Goal: Information Seeking & Learning: Check status

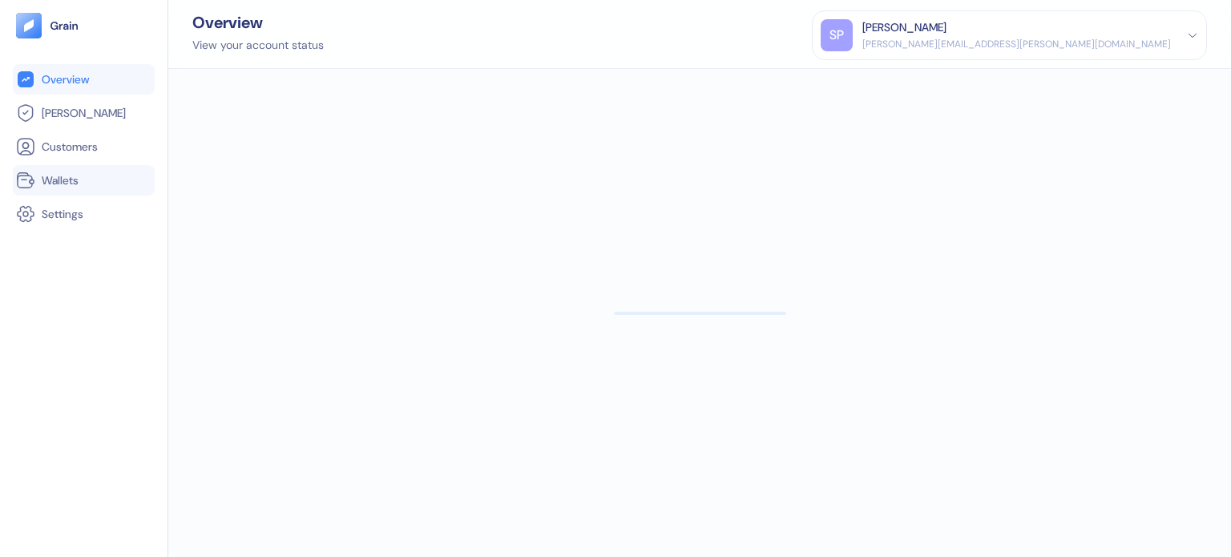
click at [63, 169] on li "Wallets" at bounding box center [84, 180] width 142 height 30
click at [65, 174] on span "Wallets" at bounding box center [60, 180] width 37 height 16
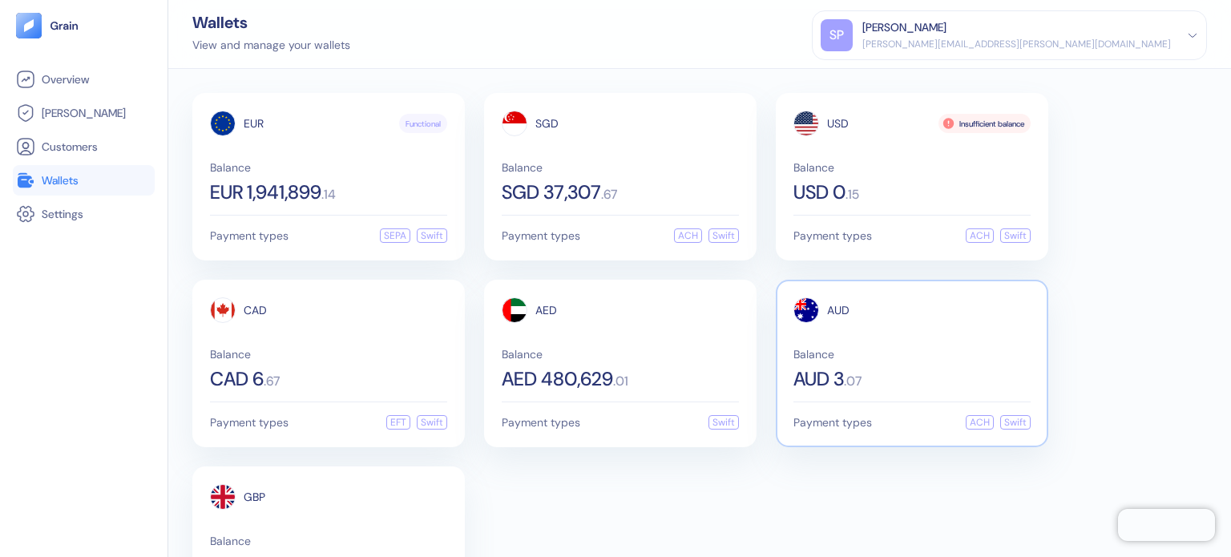
scroll to position [97, 0]
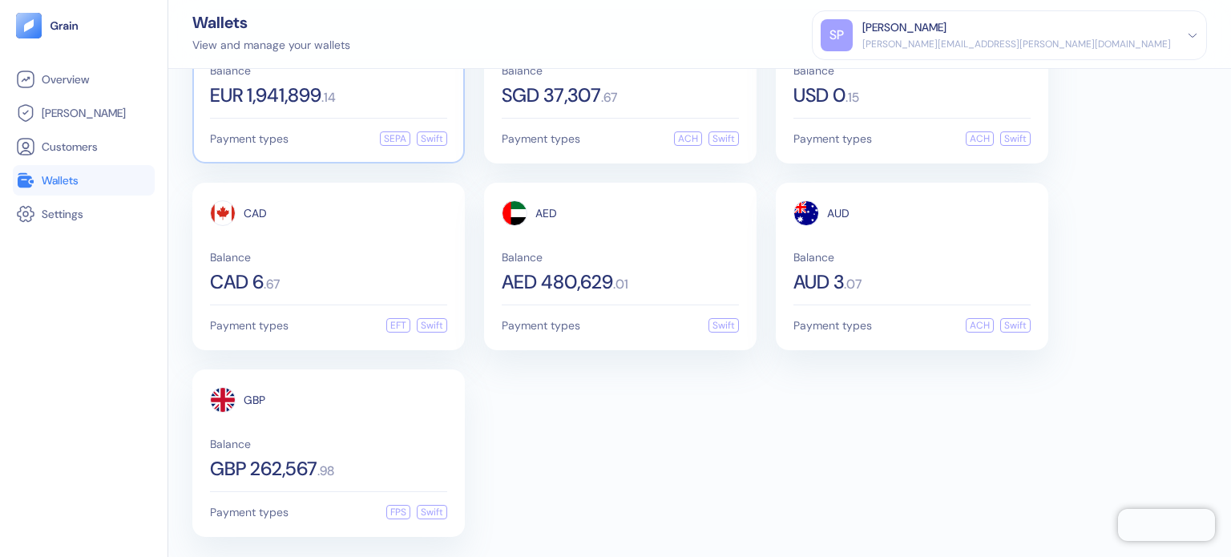
click at [349, 112] on div "EUR Functional Balance EUR 1,941,899 . 14 Payment types SEPA Swift" at bounding box center [328, 80] width 273 height 168
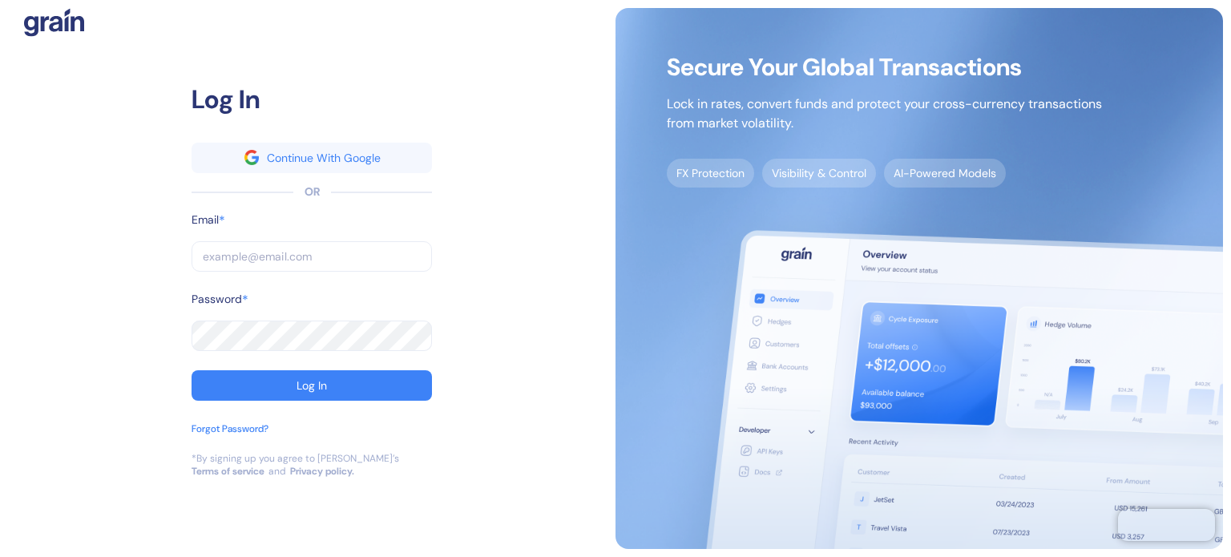
type input "[PERSON_NAME][EMAIL_ADDRESS][PERSON_NAME][DOMAIN_NAME]"
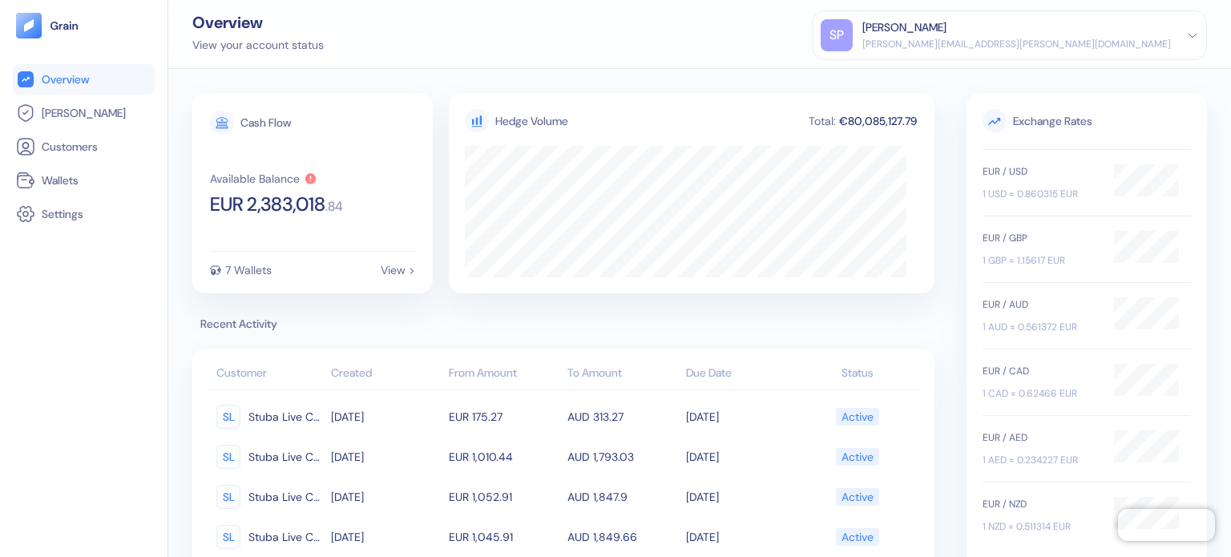
click at [20, 163] on ul "Overview [PERSON_NAME] Customers Wallets Settings" at bounding box center [84, 146] width 142 height 165
click at [22, 163] on ul "Overview [PERSON_NAME] Customers Wallets Settings" at bounding box center [84, 146] width 142 height 165
click at [26, 165] on li "Wallets" at bounding box center [84, 180] width 142 height 30
click at [93, 172] on link "Wallets" at bounding box center [83, 180] width 135 height 19
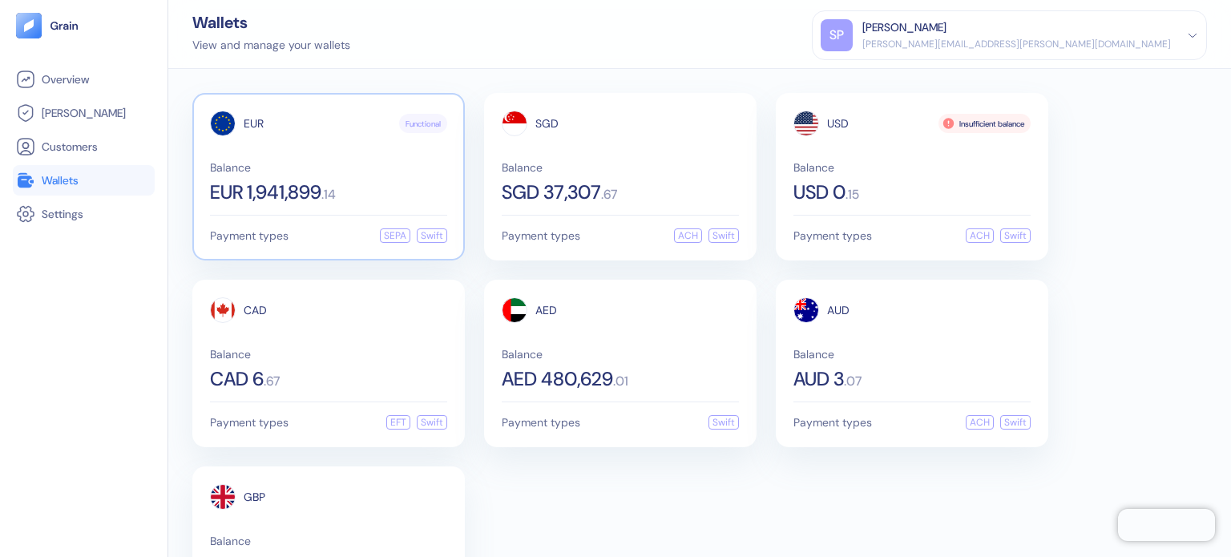
click at [202, 169] on div "EUR Functional Balance EUR 1,941,899 . 14 Payment types SEPA Swift" at bounding box center [328, 177] width 273 height 168
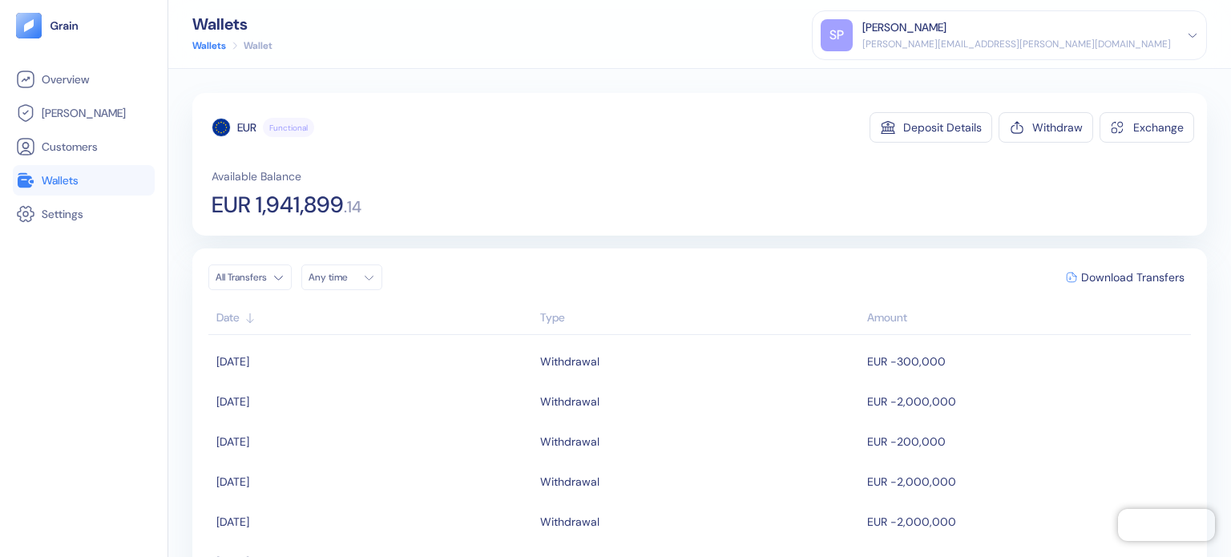
click at [49, 175] on span "Wallets" at bounding box center [60, 180] width 37 height 16
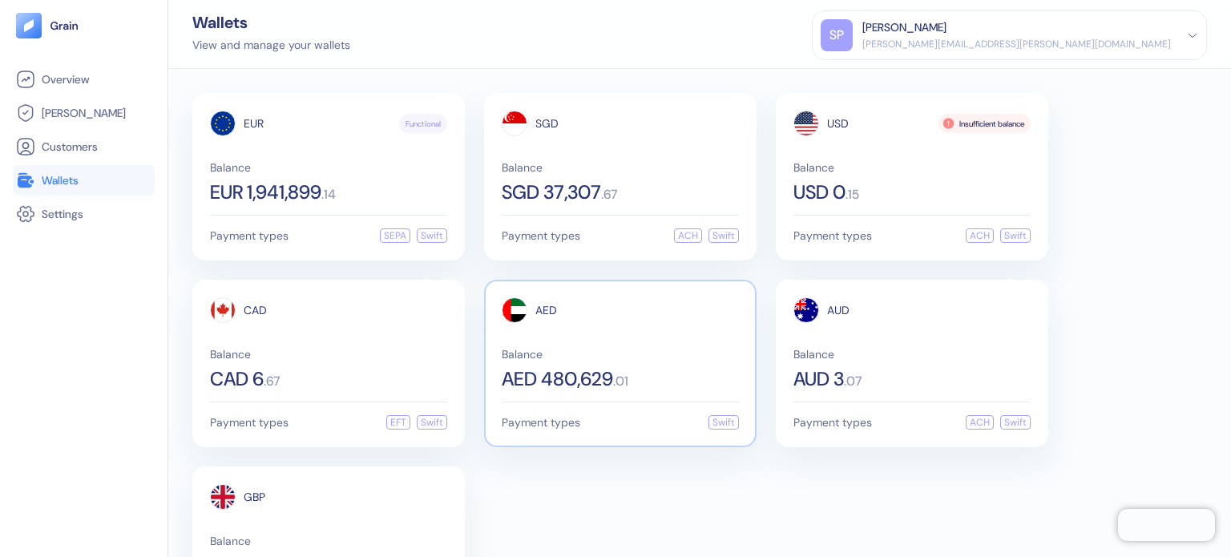
click at [600, 319] on div "AED" at bounding box center [620, 310] width 237 height 26
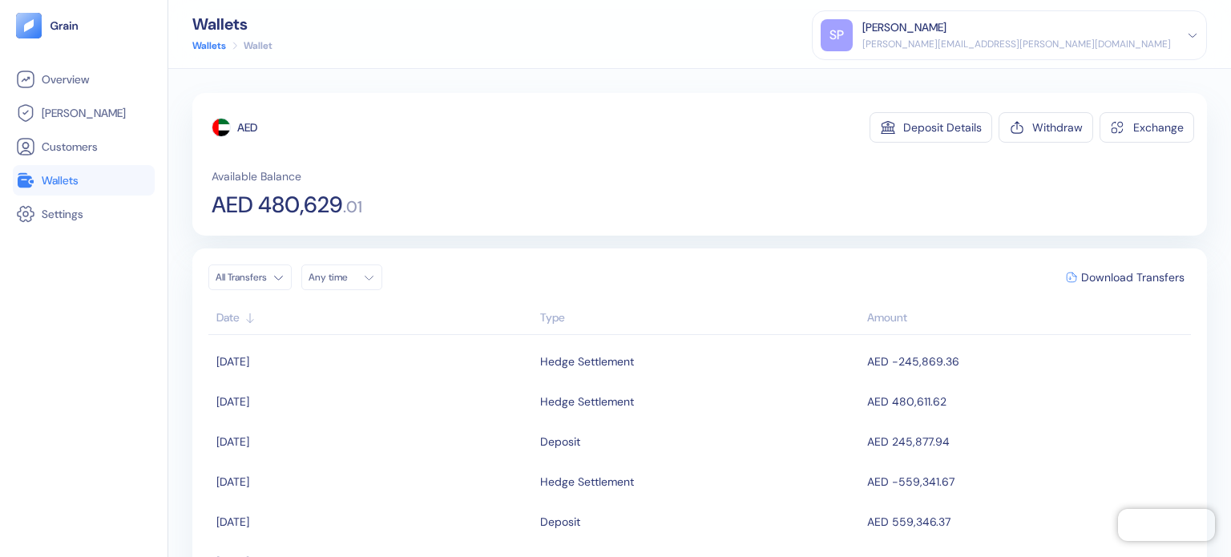
click at [85, 195] on li "Wallets" at bounding box center [84, 180] width 142 height 30
click at [91, 176] on link "Wallets" at bounding box center [83, 180] width 135 height 19
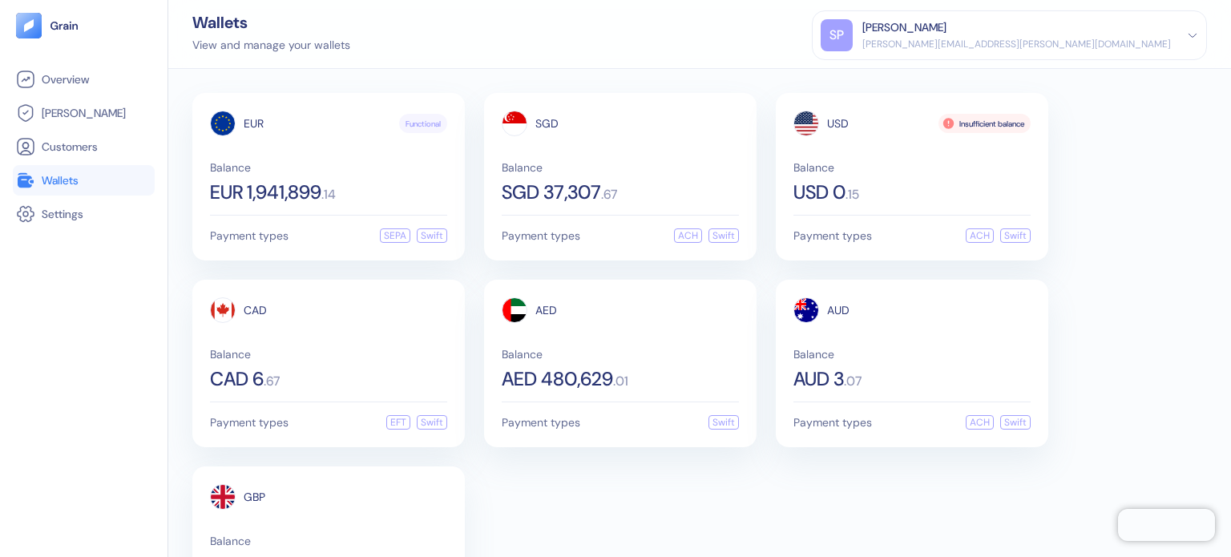
scroll to position [97, 0]
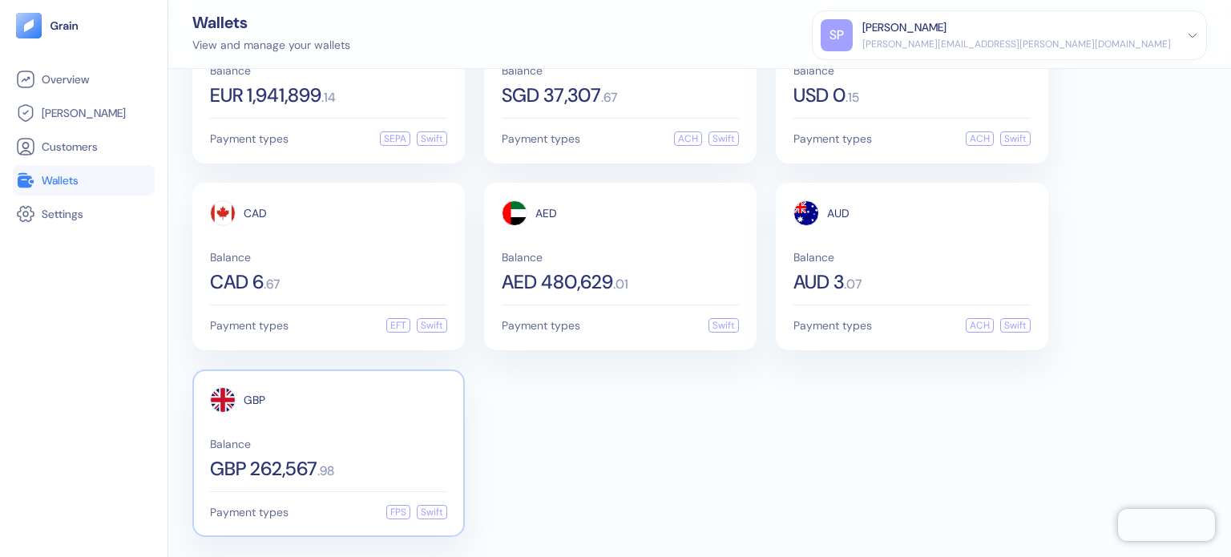
click at [247, 459] on span "GBP 262,567" at bounding box center [263, 468] width 107 height 19
